Goal: Check status: Check status

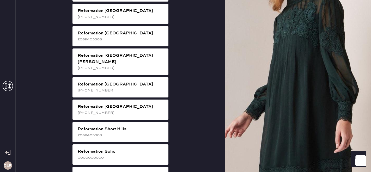
scroll to position [828, 0]
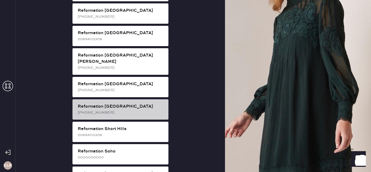
click at [119, 110] on div "[PHONE_NUMBER]" at bounding box center [121, 113] width 87 height 6
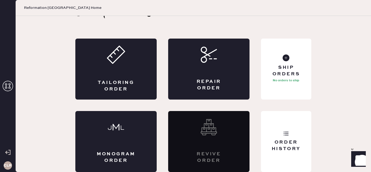
scroll to position [17, 0]
click at [304, 149] on div "Order History" at bounding box center [286, 145] width 42 height 13
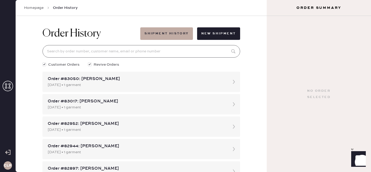
click at [128, 47] on input at bounding box center [142, 51] width 198 height 13
paste input "[EMAIL_ADDRESS][DOMAIN_NAME]"
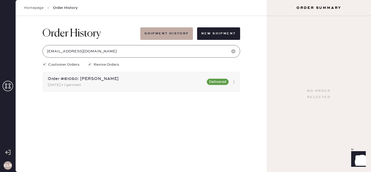
type input "[EMAIL_ADDRESS][DOMAIN_NAME]"
click at [134, 86] on div "[DATE] • 1 garment" at bounding box center [126, 85] width 156 height 6
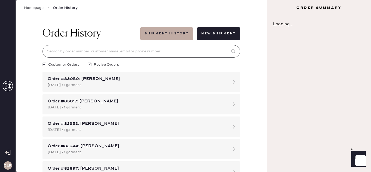
click at [104, 50] on input at bounding box center [142, 51] width 198 height 13
paste input "[EMAIL_ADDRESS][DOMAIN_NAME]"
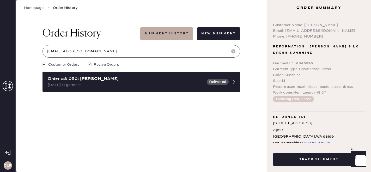
type input "[EMAIL_ADDRESS][DOMAIN_NAME]"
